Goal: Information Seeking & Learning: Understand process/instructions

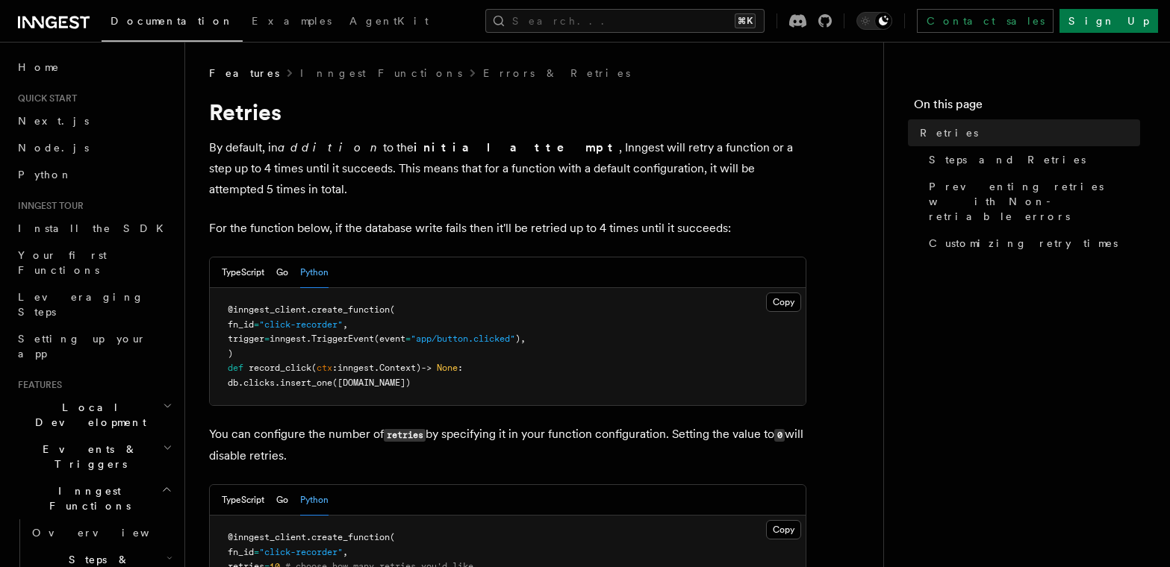
click at [476, 151] on p "By default, in addition to the initial attempt , Inngest will retry a function …" at bounding box center [507, 168] width 597 height 63
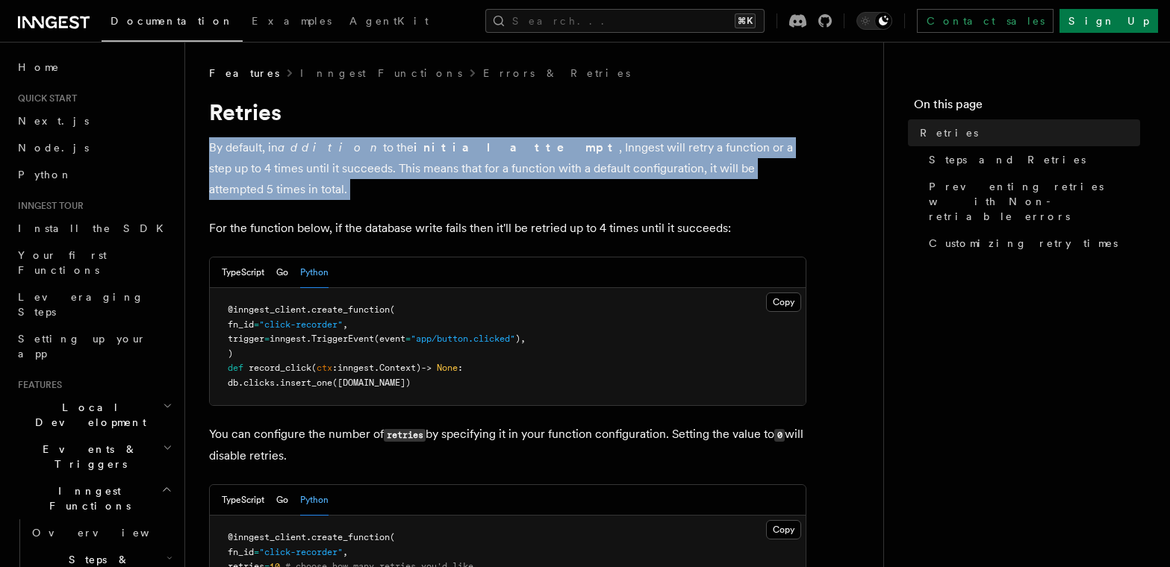
click at [476, 151] on p "By default, in addition to the initial attempt , Inngest will retry a function …" at bounding box center [507, 168] width 597 height 63
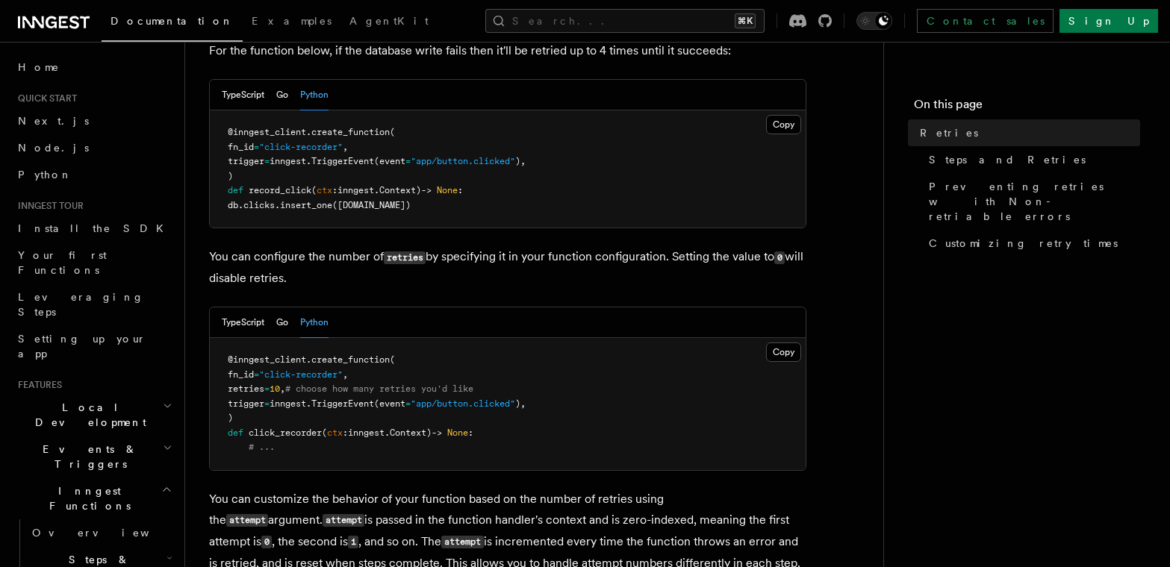
scroll to position [179, 0]
click at [506, 245] on p "You can configure the number of retries by specifying it in your function confi…" at bounding box center [507, 266] width 597 height 43
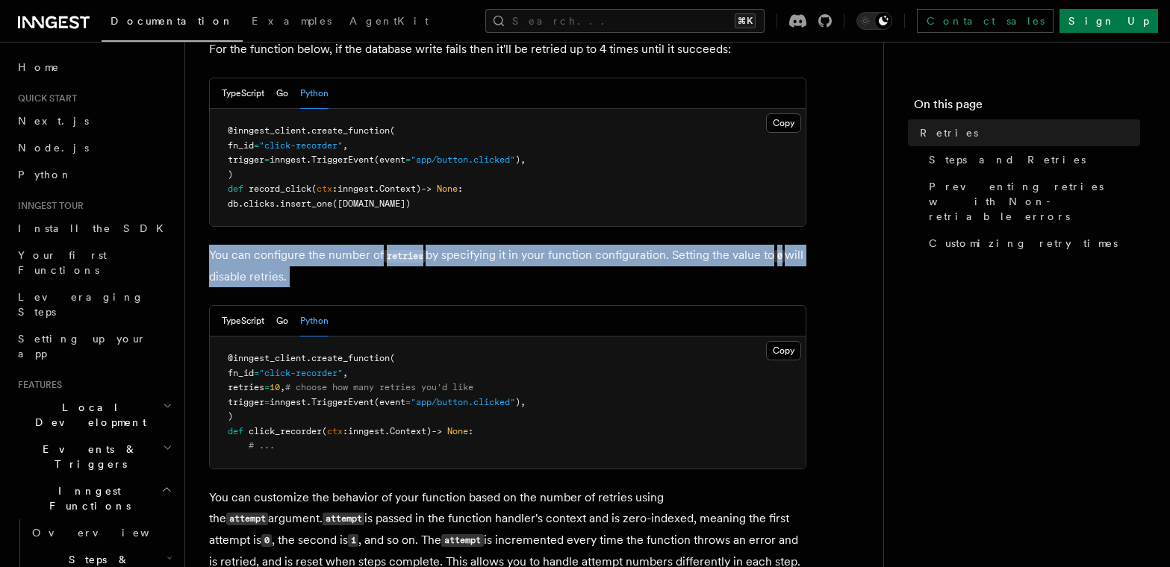
click at [506, 245] on p "You can configure the number of retries by specifying it in your function confi…" at bounding box center [507, 266] width 597 height 43
click at [505, 245] on p "You can configure the number of retries by specifying it in your function confi…" at bounding box center [507, 266] width 597 height 43
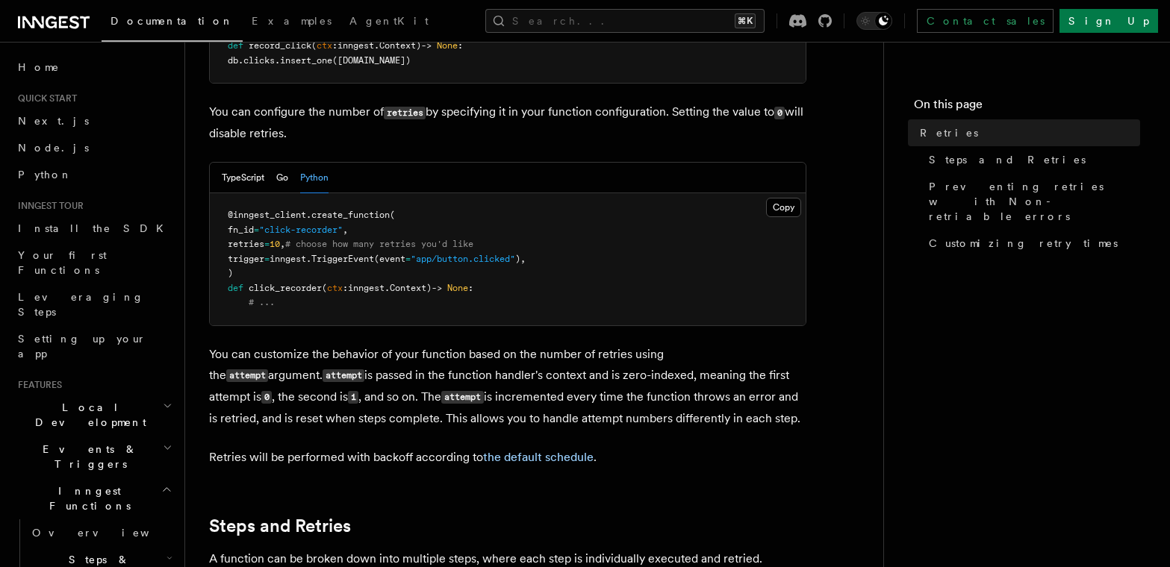
scroll to position [339, 0]
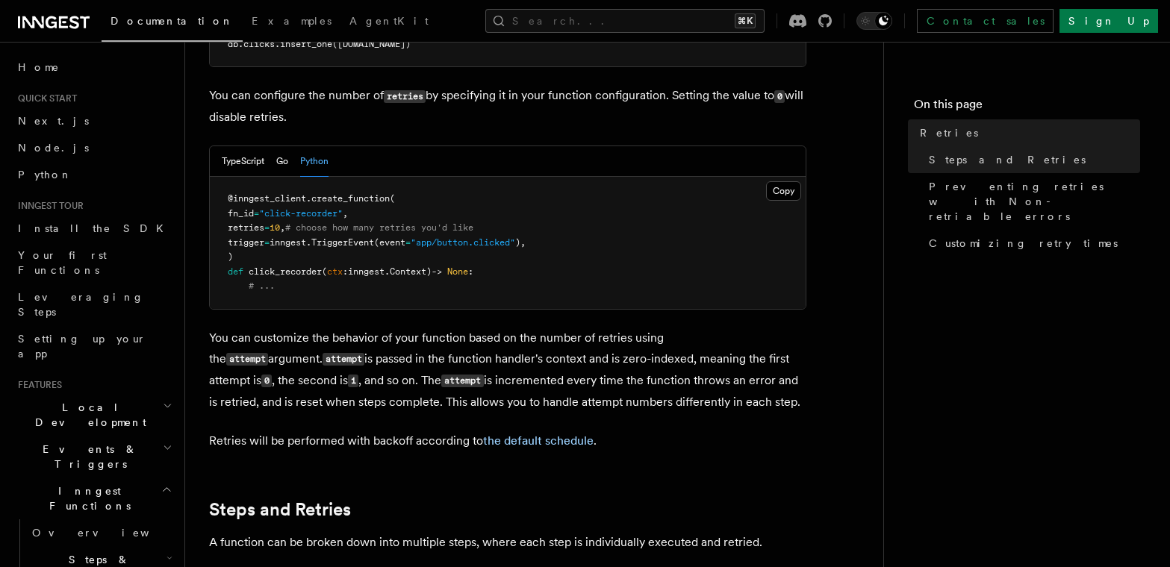
click at [494, 328] on p "You can customize the behavior of your function based on the number of retries …" at bounding box center [507, 370] width 597 height 85
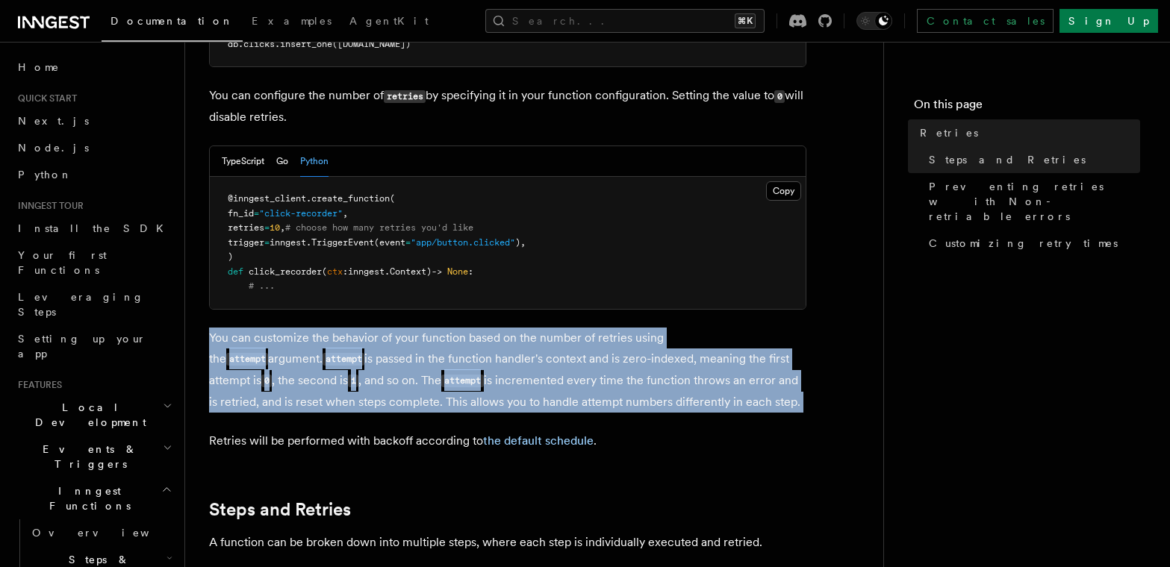
click at [494, 328] on p "You can customize the behavior of your function based on the number of retries …" at bounding box center [507, 370] width 597 height 85
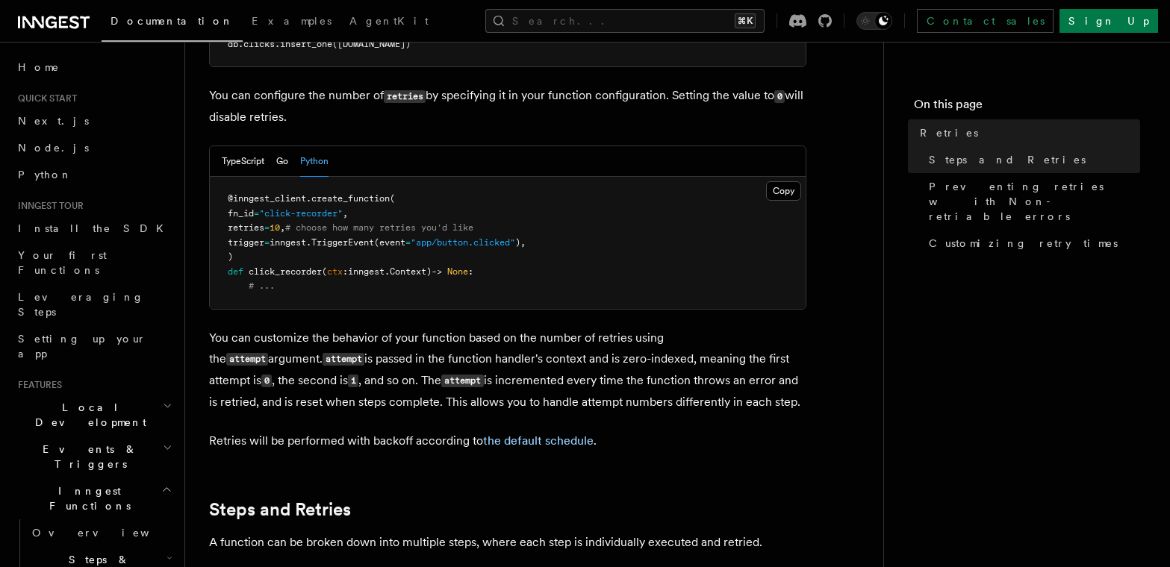
click at [503, 328] on p "You can customize the behavior of your function based on the number of retries …" at bounding box center [507, 370] width 597 height 85
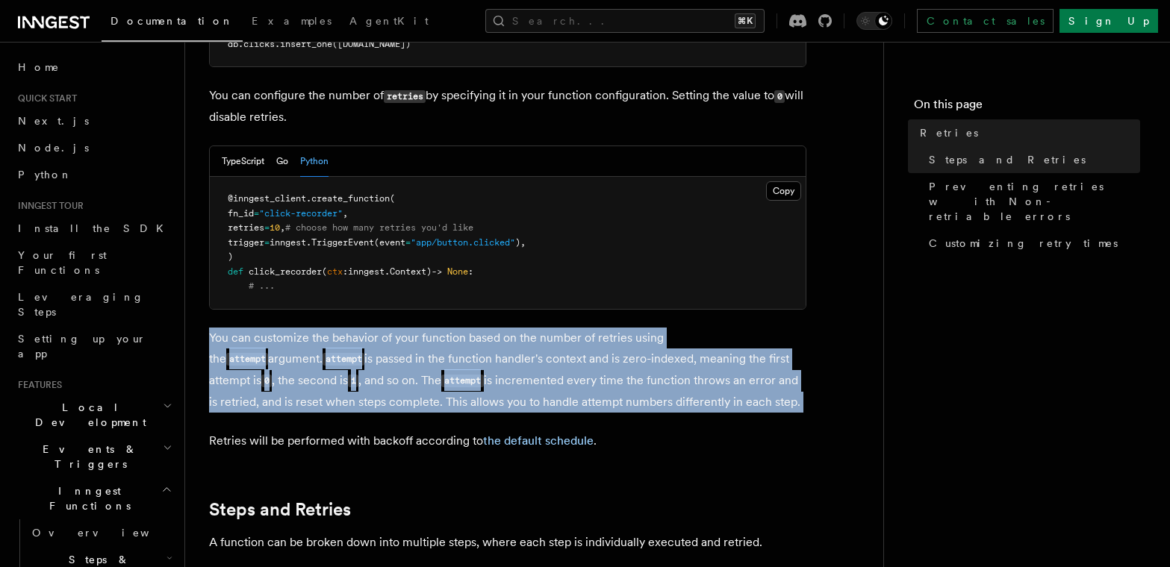
click at [503, 328] on p "You can customize the behavior of your function based on the number of retries …" at bounding box center [507, 370] width 597 height 85
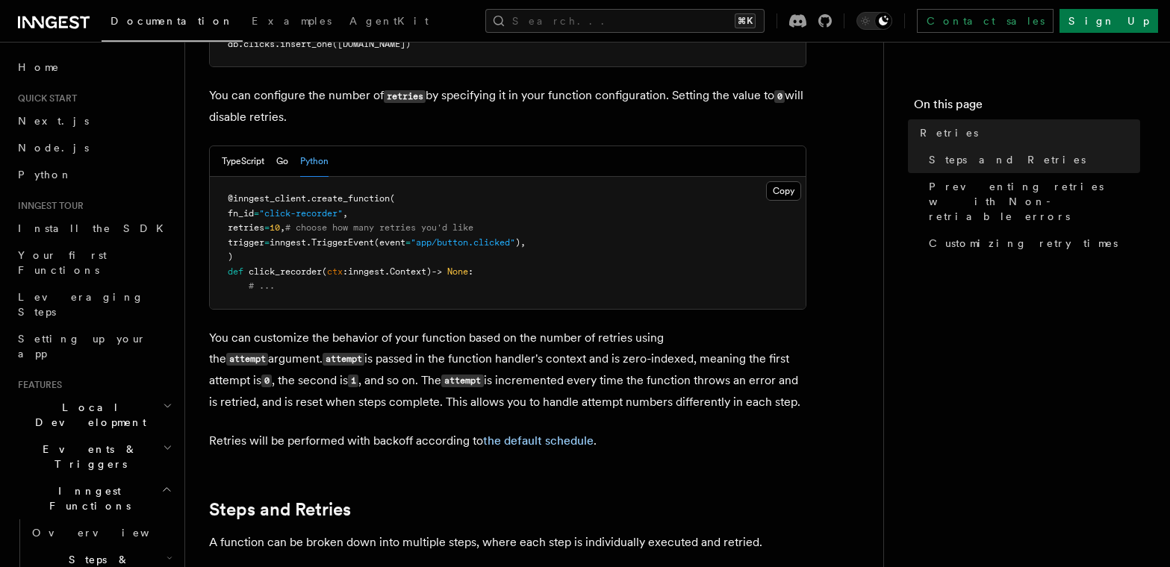
click at [488, 334] on p "You can customize the behavior of your function based on the number of retries …" at bounding box center [507, 370] width 597 height 85
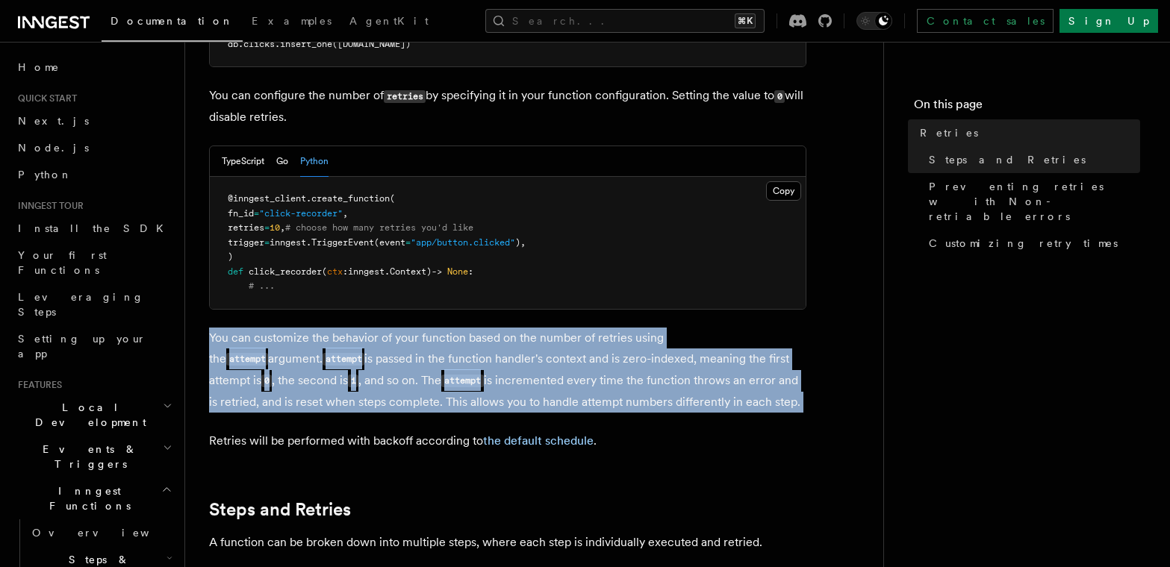
click at [488, 334] on p "You can customize the behavior of your function based on the number of retries …" at bounding box center [507, 370] width 597 height 85
click at [489, 342] on p "You can customize the behavior of your function based on the number of retries …" at bounding box center [507, 370] width 597 height 85
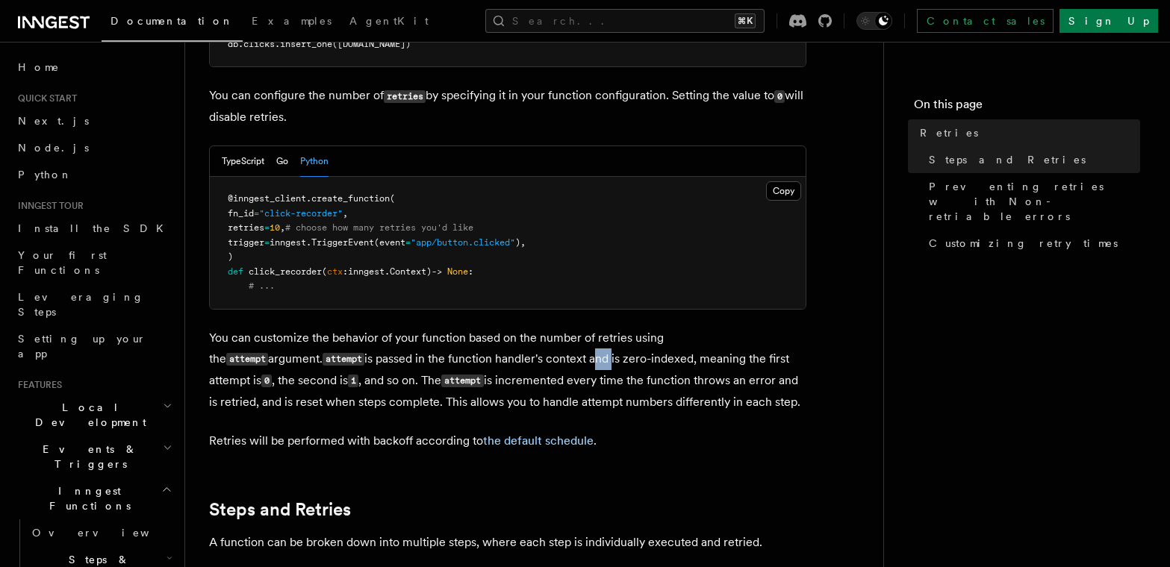
click at [489, 342] on p "You can customize the behavior of your function based on the number of retries …" at bounding box center [507, 370] width 597 height 85
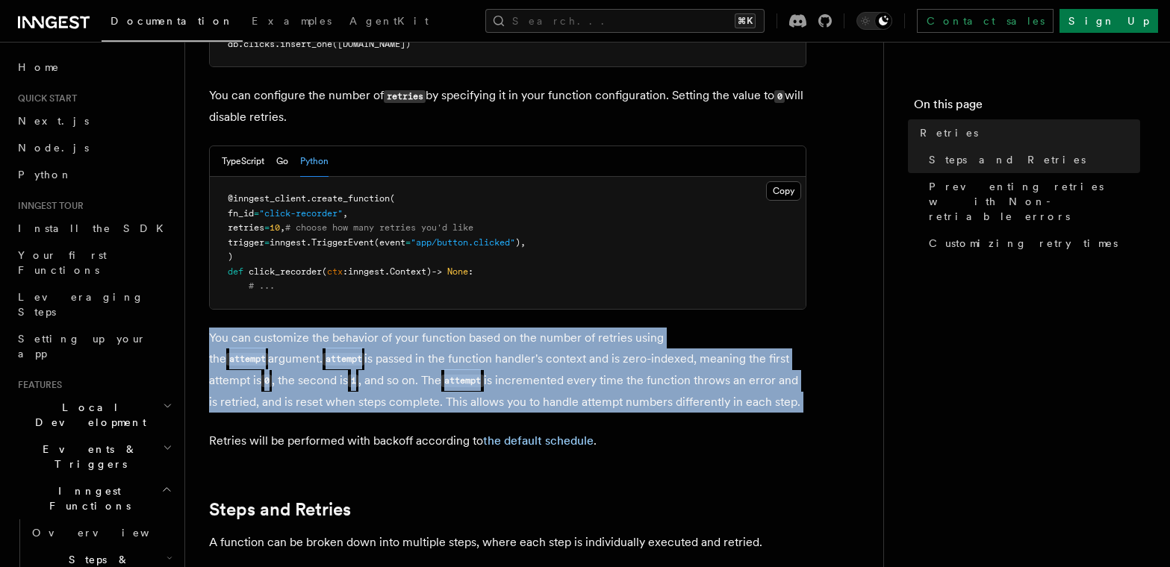
click at [489, 342] on p "You can customize the behavior of your function based on the number of retries …" at bounding box center [507, 370] width 597 height 85
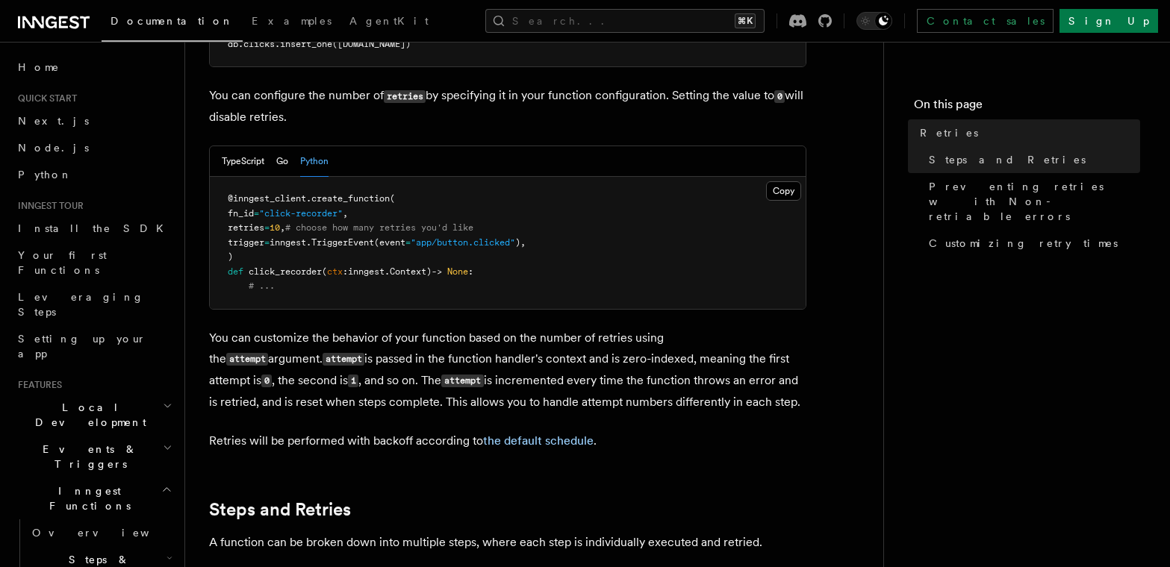
click at [491, 364] on p "You can customize the behavior of your function based on the number of retries …" at bounding box center [507, 370] width 597 height 85
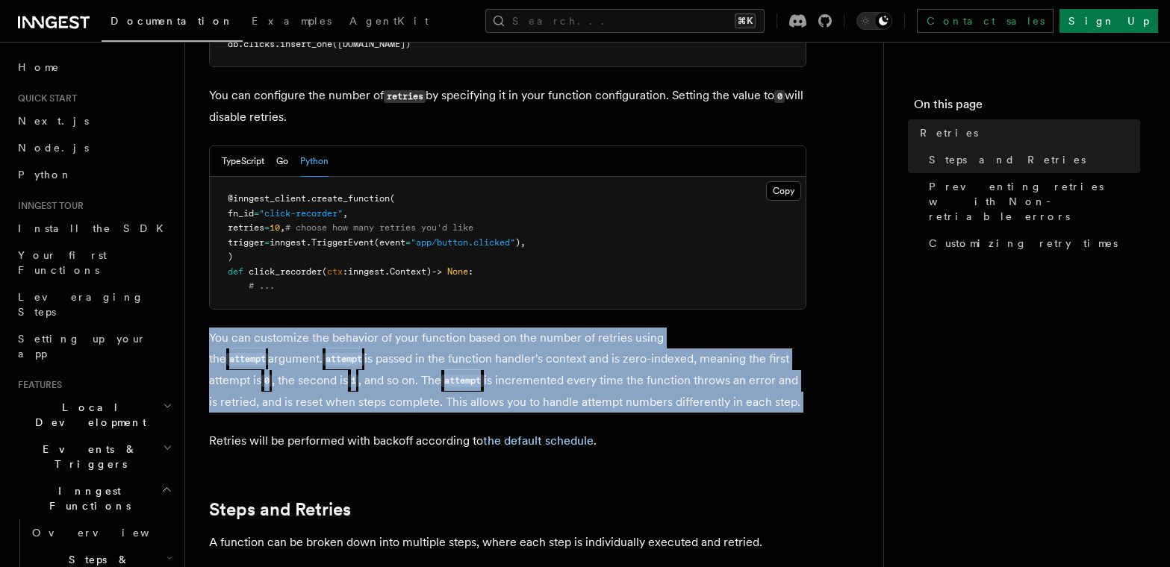
click at [491, 364] on p "You can customize the behavior of your function based on the number of retries …" at bounding box center [507, 370] width 597 height 85
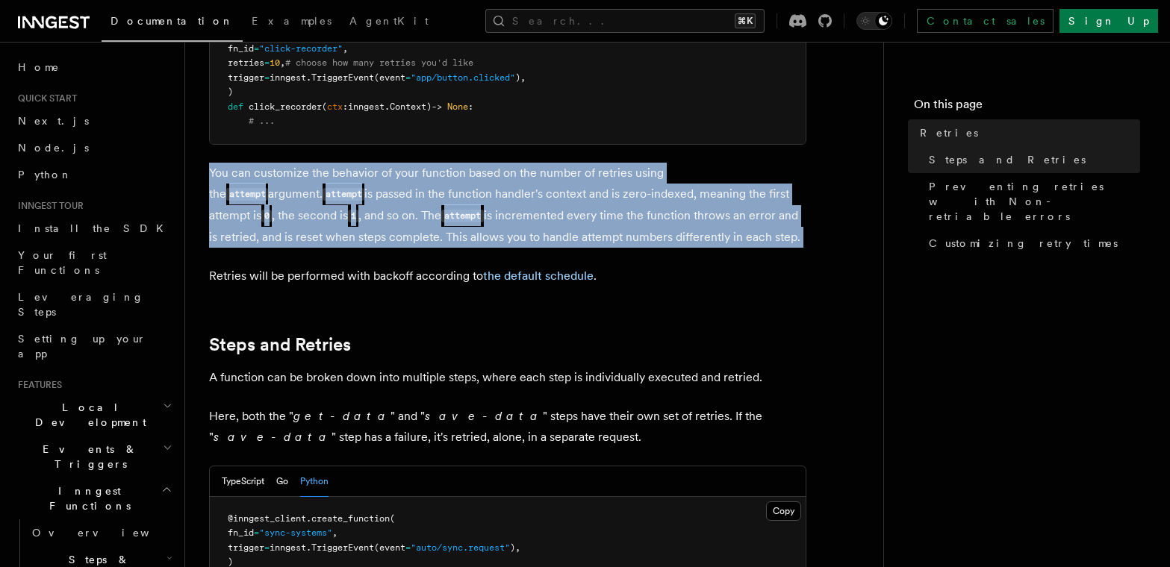
scroll to position [505, 0]
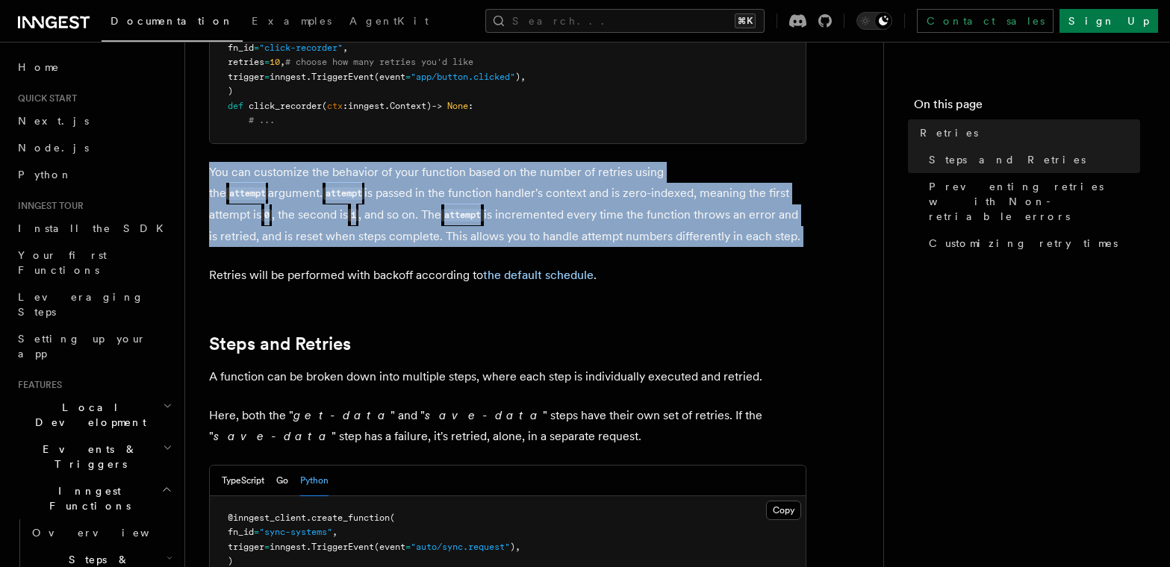
click at [464, 196] on p "You can customize the behavior of your function based on the number of retries …" at bounding box center [507, 204] width 597 height 85
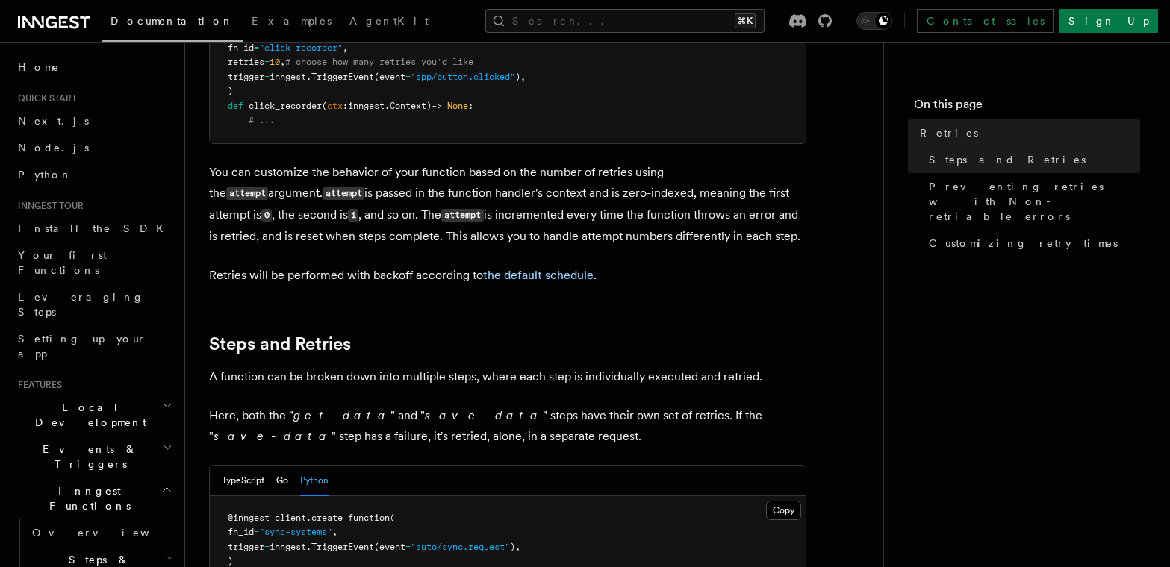
click at [465, 217] on p "You can customize the behavior of your function based on the number of retries …" at bounding box center [507, 204] width 597 height 85
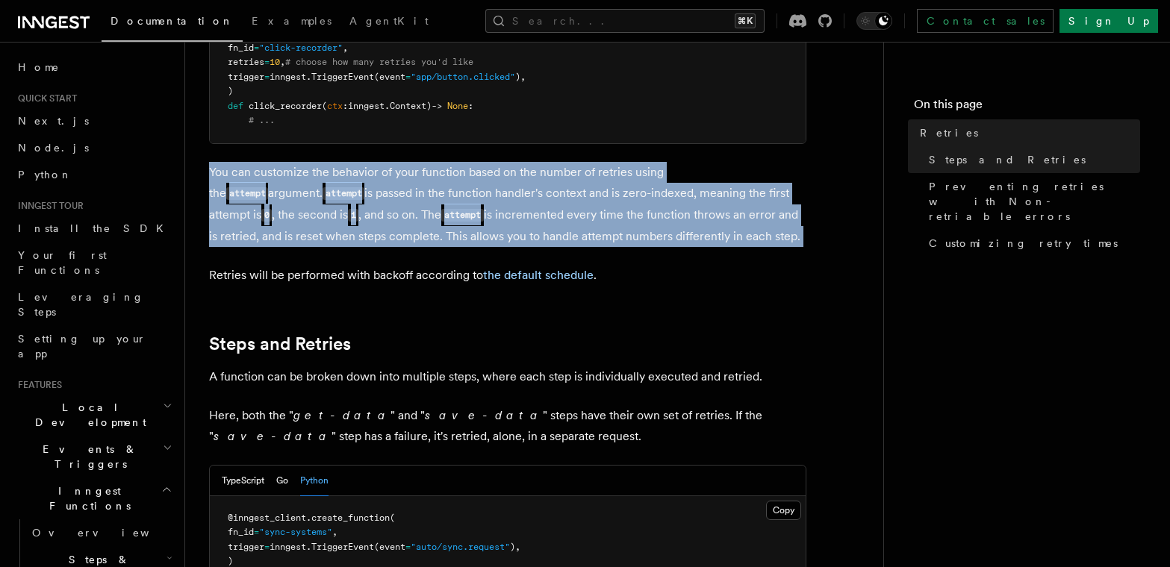
click at [465, 217] on p "You can customize the behavior of your function based on the number of retries …" at bounding box center [507, 204] width 597 height 85
click at [463, 193] on p "You can customize the behavior of your function based on the number of retries …" at bounding box center [507, 204] width 597 height 85
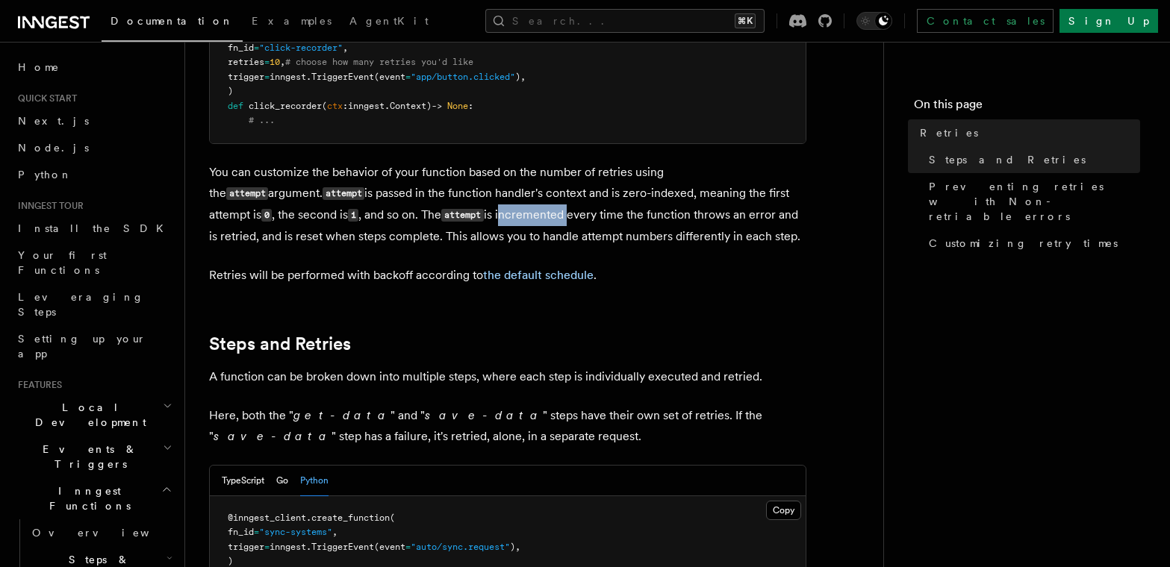
click at [463, 193] on p "You can customize the behavior of your function based on the number of retries …" at bounding box center [507, 204] width 597 height 85
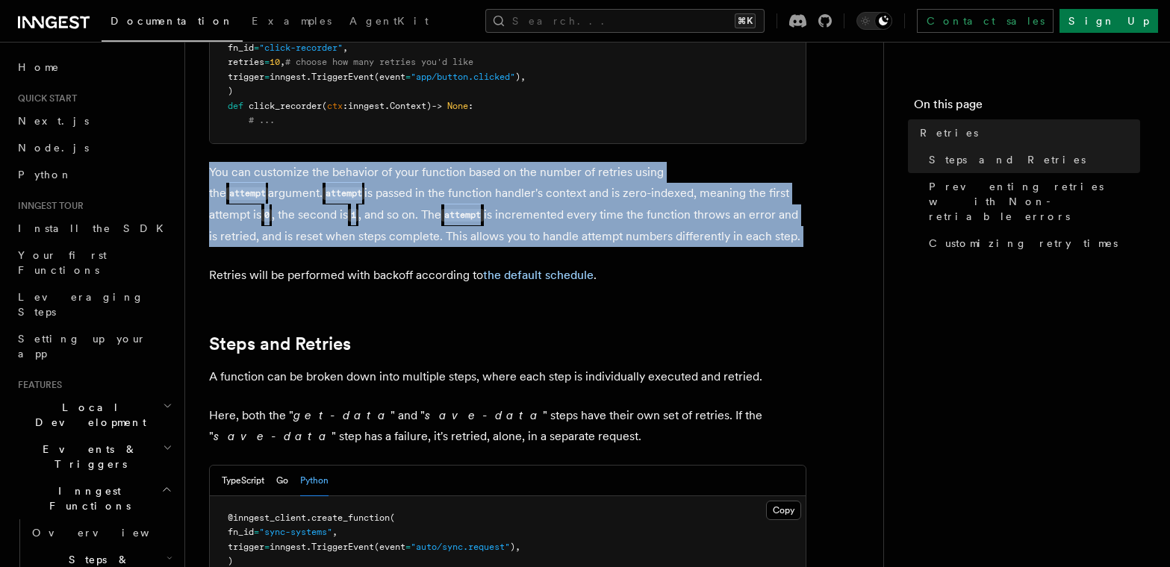
click at [463, 193] on p "You can customize the behavior of your function based on the number of retries …" at bounding box center [507, 204] width 597 height 85
click at [462, 203] on p "You can customize the behavior of your function based on the number of retries …" at bounding box center [507, 204] width 597 height 85
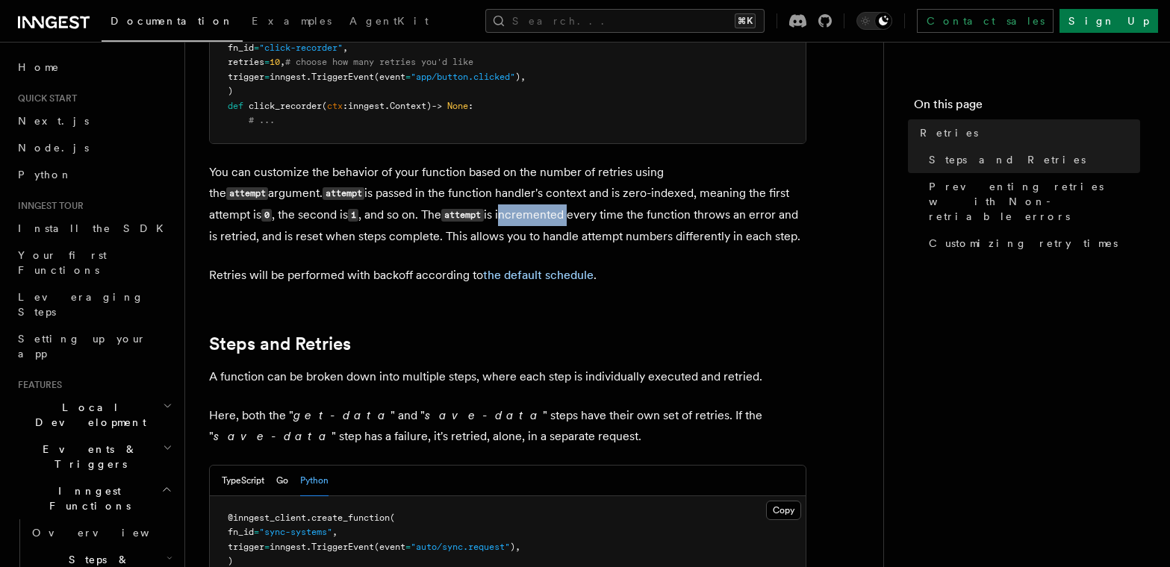
click at [462, 203] on p "You can customize the behavior of your function based on the number of retries …" at bounding box center [507, 204] width 597 height 85
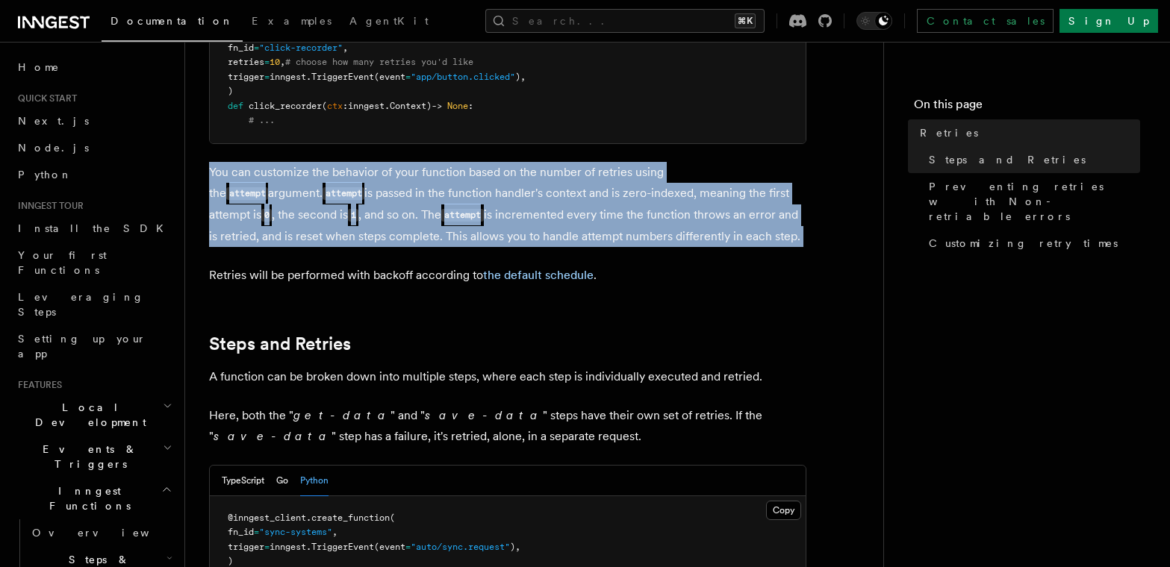
click at [462, 203] on p "You can customize the behavior of your function based on the number of retries …" at bounding box center [507, 204] width 597 height 85
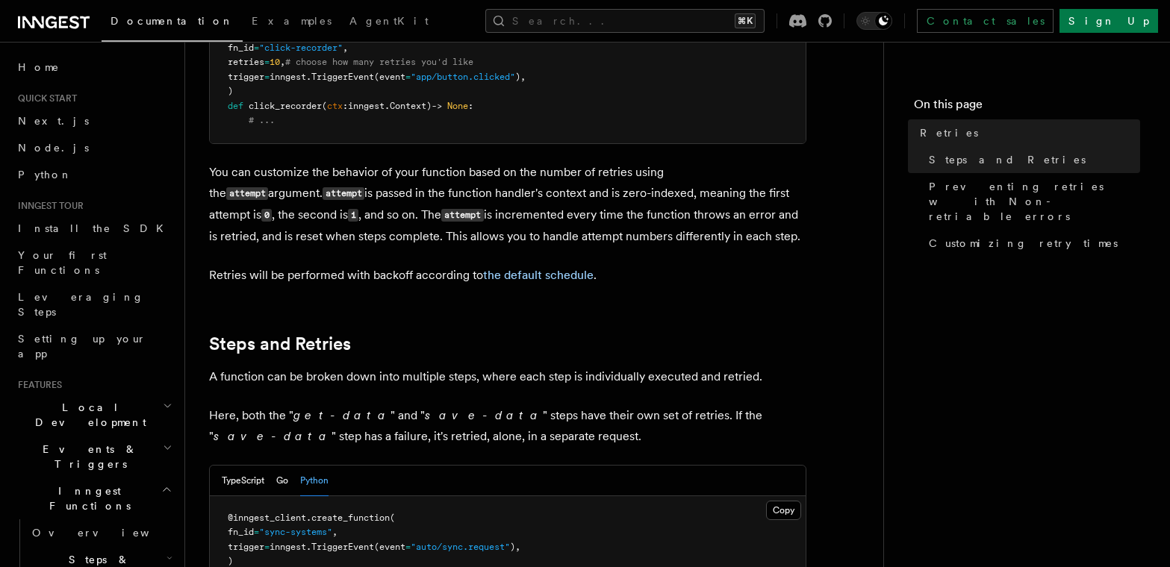
click at [468, 205] on p "You can customize the behavior of your function based on the number of retries …" at bounding box center [507, 204] width 597 height 85
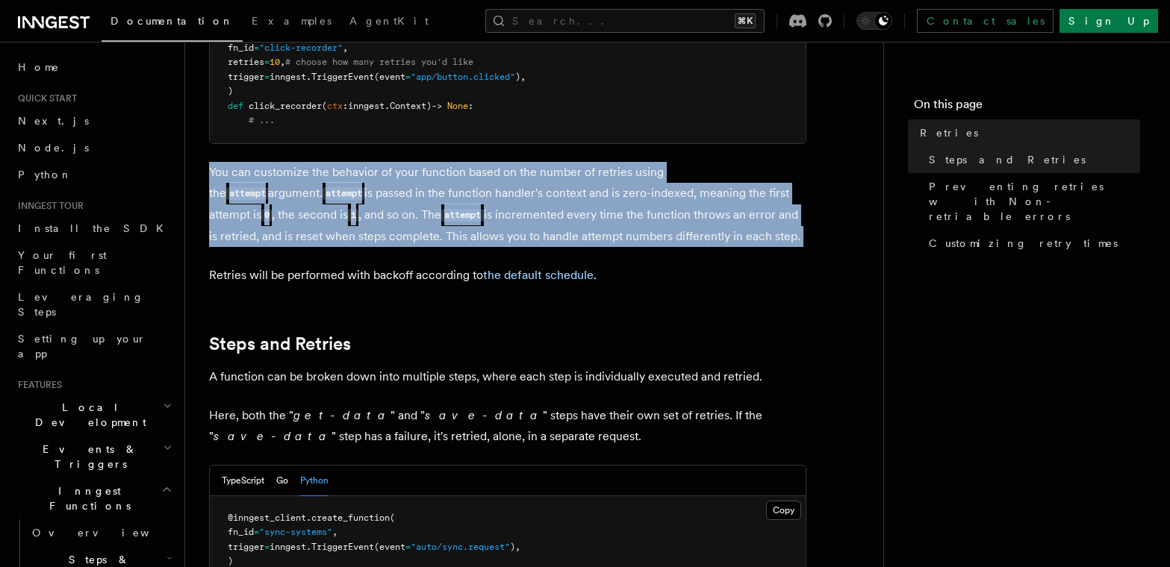
click at [468, 205] on p "You can customize the behavior of your function based on the number of retries …" at bounding box center [507, 204] width 597 height 85
click at [458, 225] on p "You can customize the behavior of your function based on the number of retries …" at bounding box center [507, 204] width 597 height 85
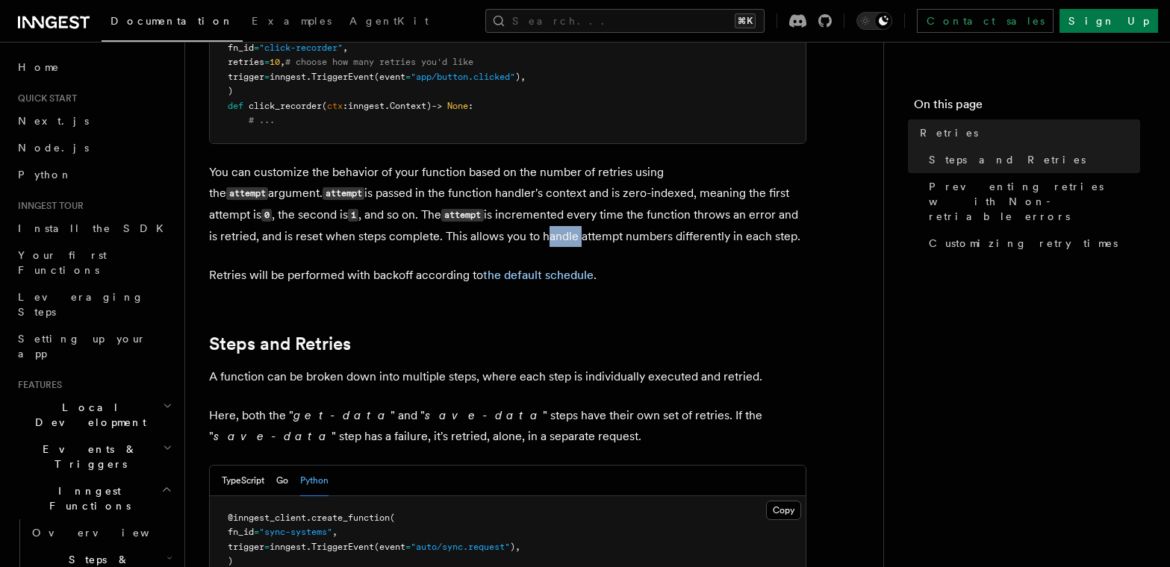
click at [458, 225] on p "You can customize the behavior of your function based on the number of retries …" at bounding box center [507, 204] width 597 height 85
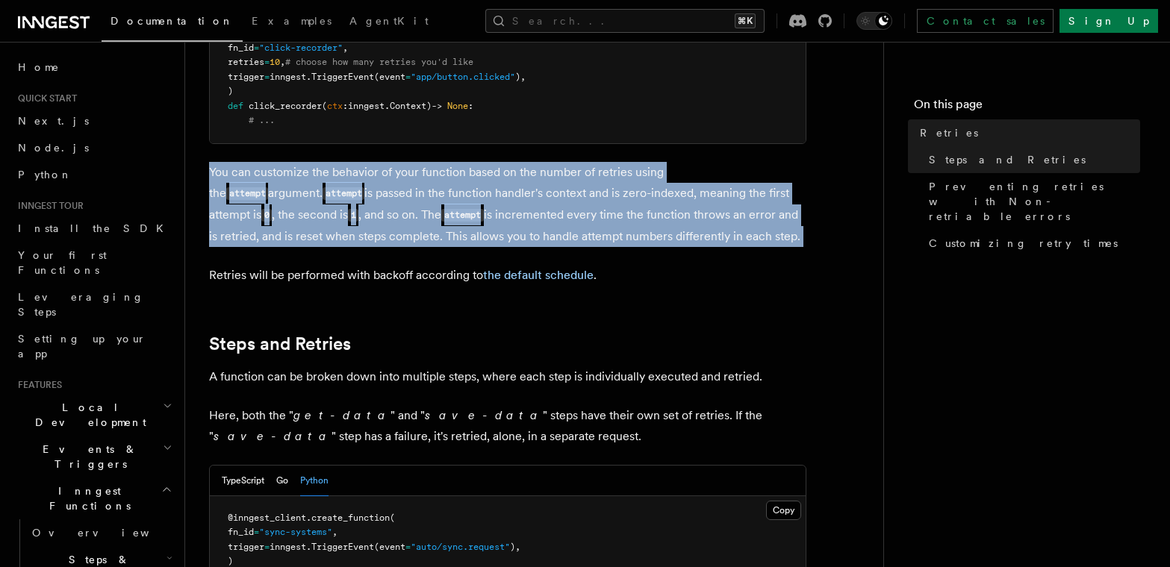
click at [458, 225] on p "You can customize the behavior of your function based on the number of retries …" at bounding box center [507, 204] width 597 height 85
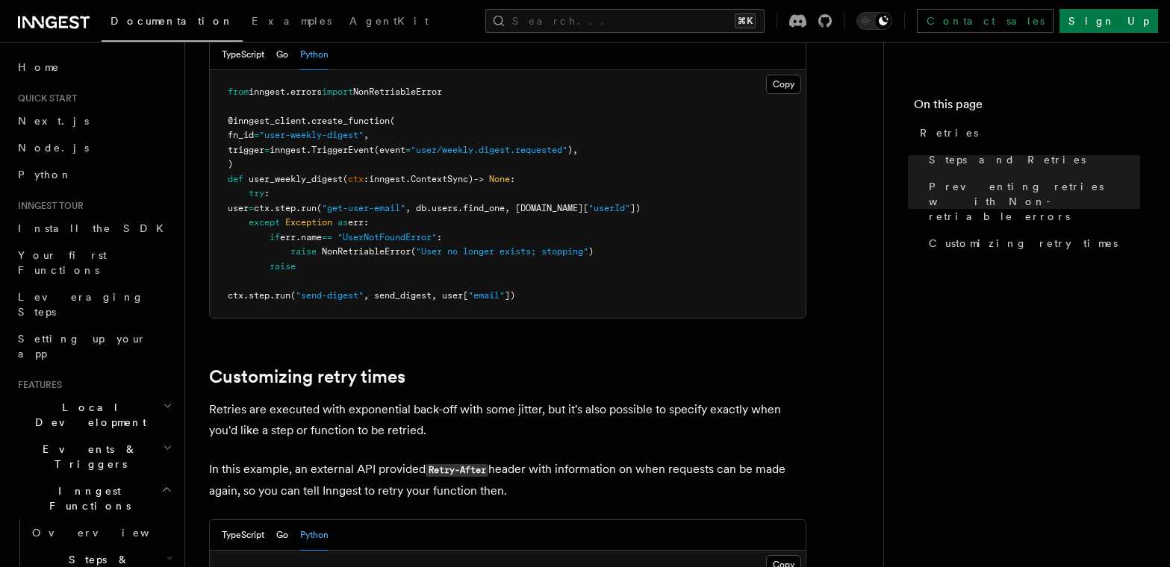
scroll to position [1519, 0]
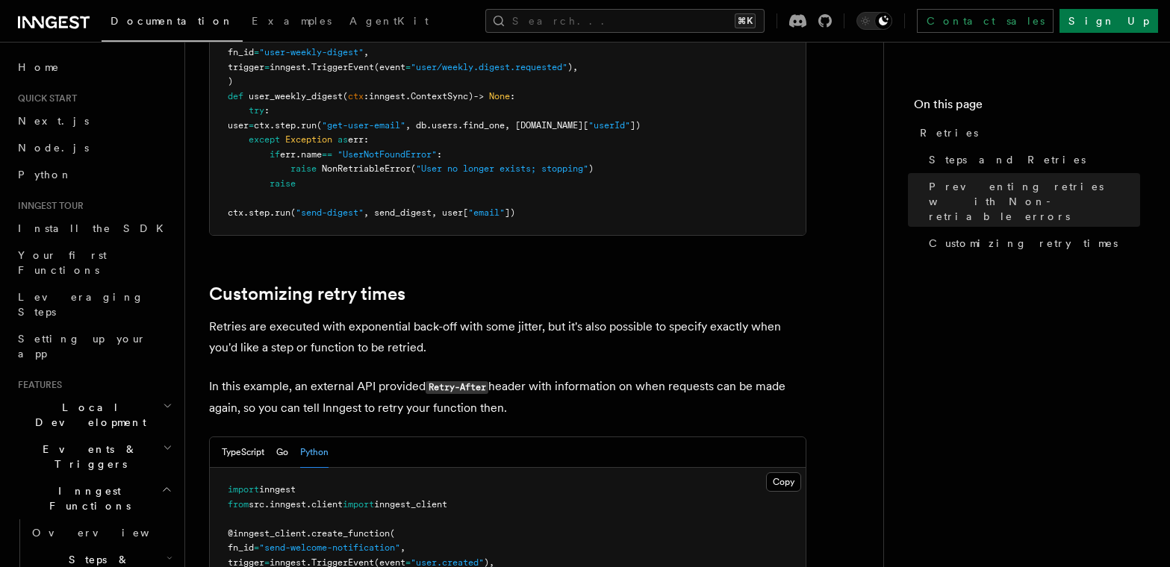
click at [505, 317] on p "Retries are executed with exponential back-off with some jitter, but it's also …" at bounding box center [507, 338] width 597 height 42
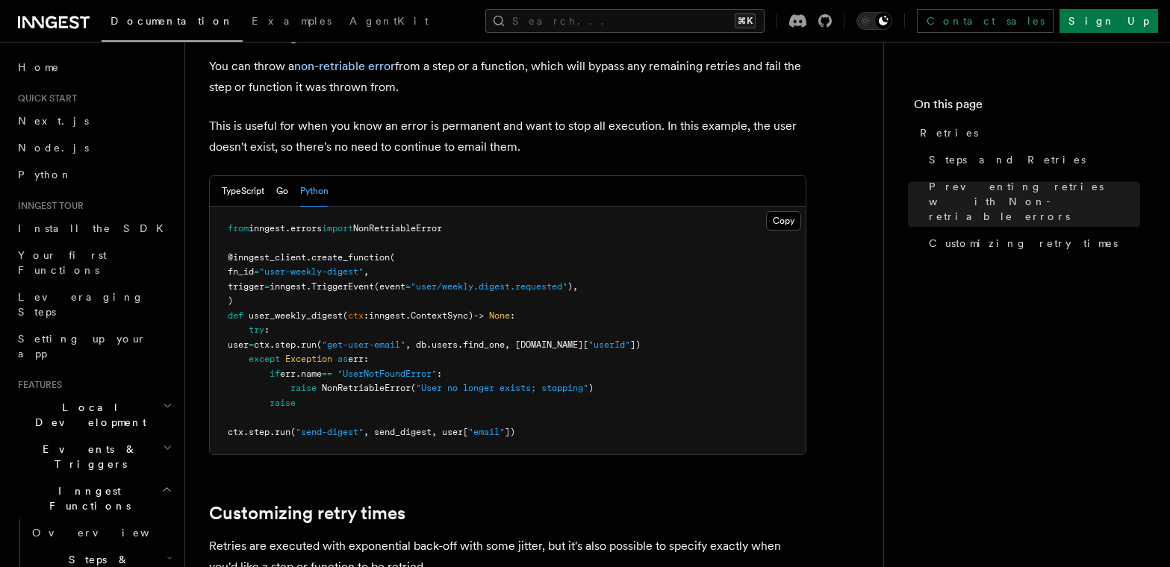
scroll to position [1258, 0]
